Goal: Task Accomplishment & Management: Manage account settings

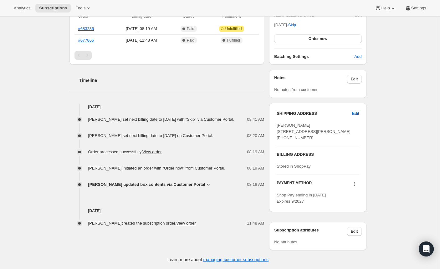
scroll to position [173, 0]
click at [205, 188] on icon at bounding box center [208, 184] width 6 height 6
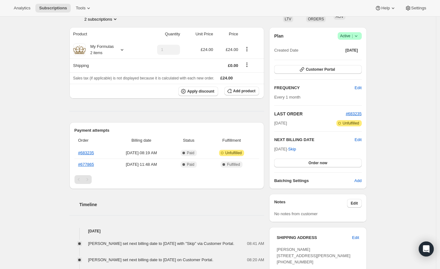
scroll to position [0, 0]
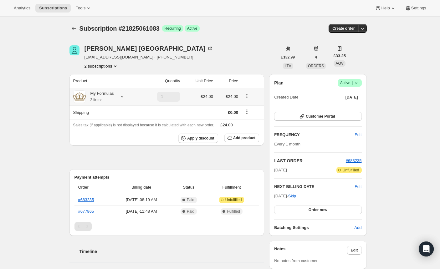
click at [125, 97] on icon at bounding box center [122, 97] width 6 height 6
click at [38, 105] on div "Subscription #21825061083. This page is ready Subscription #21825061083 Success…" at bounding box center [218, 233] width 436 height 432
click at [119, 97] on div at bounding box center [120, 97] width 9 height 6
click at [290, 80] on div "Plan Success Active |" at bounding box center [317, 83] width 87 height 8
click at [362, 84] on span "Success Active |" at bounding box center [350, 83] width 24 height 8
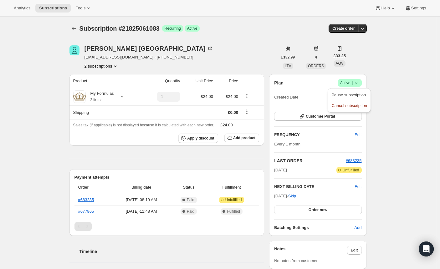
click at [344, 97] on span "Pause subscription" at bounding box center [348, 95] width 34 height 5
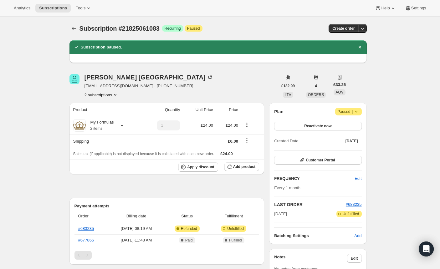
click at [95, 94] on button "2 subscriptions" at bounding box center [101, 95] width 34 height 6
click at [98, 104] on span "20481736923" at bounding box center [102, 107] width 43 height 6
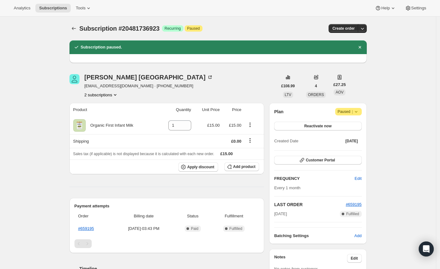
click at [96, 95] on button "2 subscriptions" at bounding box center [101, 95] width 34 height 6
click at [87, 115] on span "21825061083" at bounding box center [93, 117] width 25 height 5
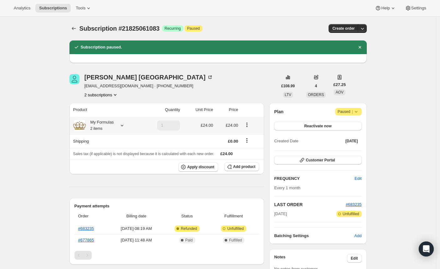
click at [125, 124] on icon at bounding box center [122, 125] width 6 height 6
click at [39, 93] on div "Subscription #21825061083. This page is ready Subscription #21825061083 Success…" at bounding box center [218, 239] width 436 height 445
click at [304, 159] on icon "button" at bounding box center [302, 160] width 6 height 6
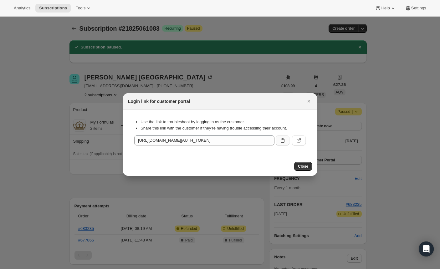
click at [282, 140] on icon ":rjl:" at bounding box center [282, 140] width 6 height 6
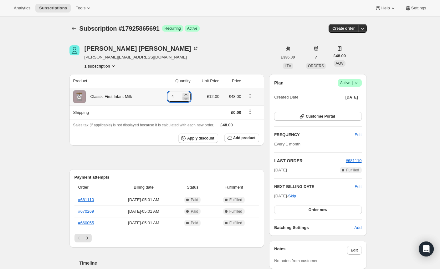
click at [187, 95] on icon at bounding box center [186, 98] width 6 height 6
click at [188, 94] on icon at bounding box center [186, 95] width 6 height 6
type input "6"
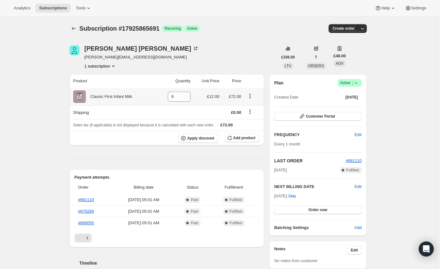
click at [107, 97] on div "Classic First Infant Milk" at bounding box center [109, 97] width 47 height 6
copy div "Classic First Infant Milk"
click at [33, 83] on div "Subscription #17925865691. This page is ready Subscription #17925865691 Success…" at bounding box center [218, 258] width 436 height 482
